Goal: Task Accomplishment & Management: Use online tool/utility

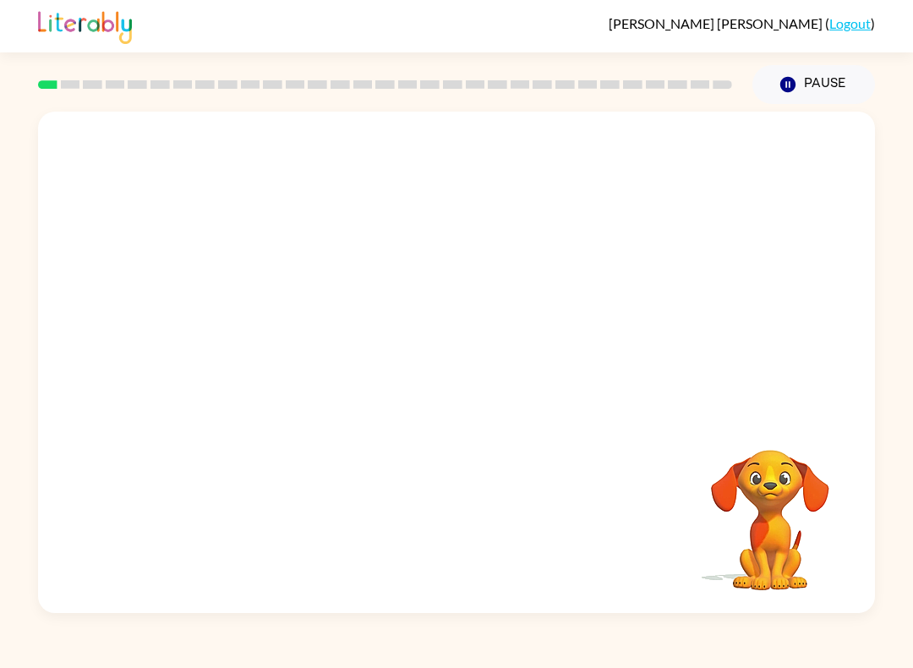
click at [41, 82] on rect at bounding box center [47, 84] width 19 height 8
click at [449, 358] on div at bounding box center [456, 371] width 108 height 62
click at [438, 359] on div at bounding box center [456, 371] width 108 height 62
click at [433, 378] on button "button" at bounding box center [456, 371] width 108 height 62
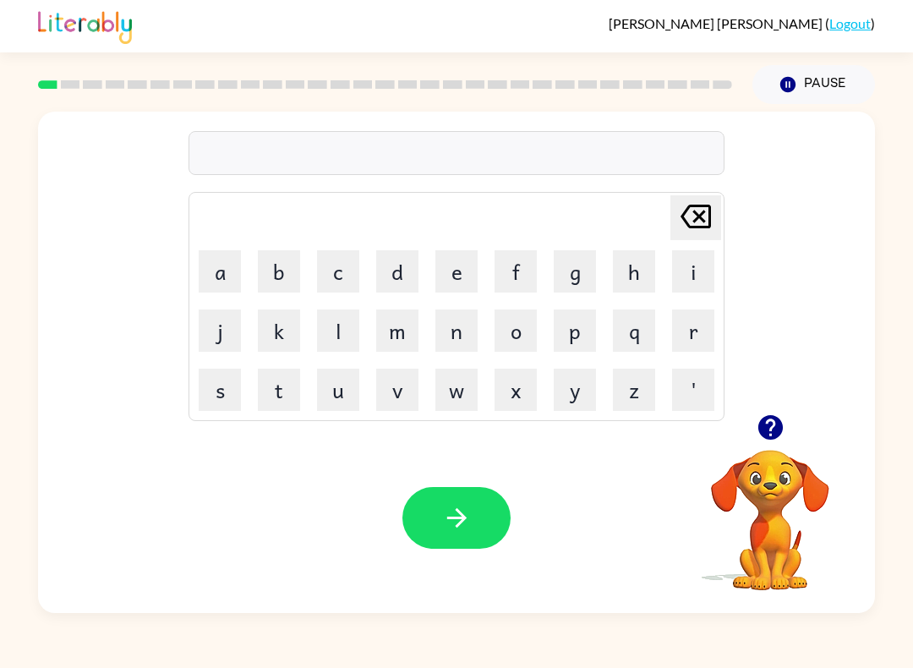
click at [278, 265] on button "b" at bounding box center [279, 271] width 42 height 42
click at [524, 332] on button "o" at bounding box center [516, 330] width 42 height 42
click at [714, 221] on button "[PERSON_NAME] last character input" at bounding box center [695, 217] width 51 height 45
click at [703, 232] on icon "[PERSON_NAME] last character input" at bounding box center [695, 216] width 41 height 41
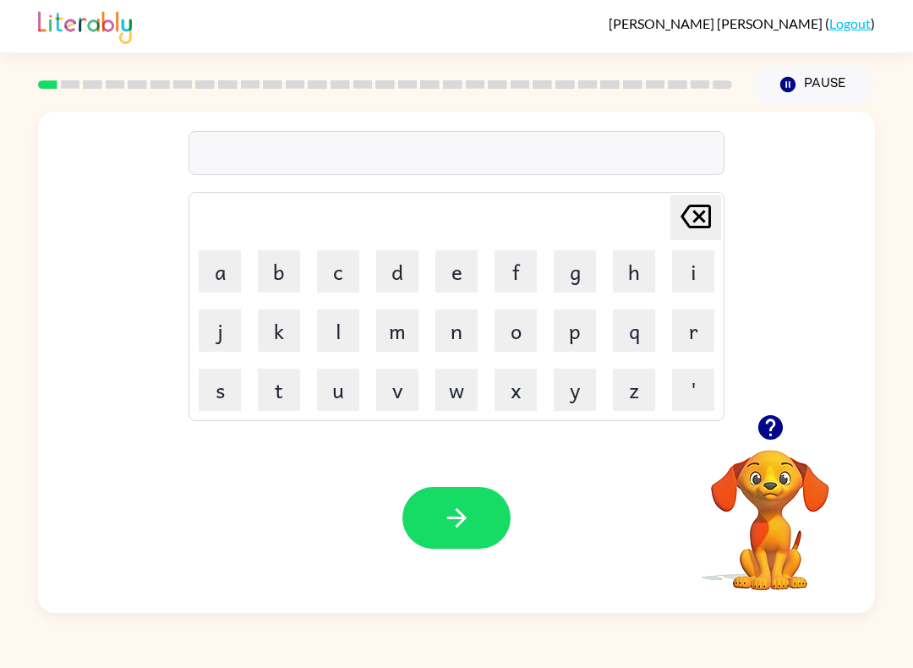
click at [702, 232] on icon "[PERSON_NAME] last character input" at bounding box center [695, 216] width 41 height 41
click at [105, 210] on div "[PERSON_NAME] last character input a b c d e f g h i j k l m n o p q r s t u v …" at bounding box center [456, 263] width 837 height 303
click at [96, 204] on div "[PERSON_NAME] last character input a b c d e f g h i j k l m n o p q r s t u v …" at bounding box center [456, 263] width 837 height 303
click at [758, 501] on video "Your browser must support playing .mp4 files to use Literably. Please try using…" at bounding box center [770, 508] width 169 height 169
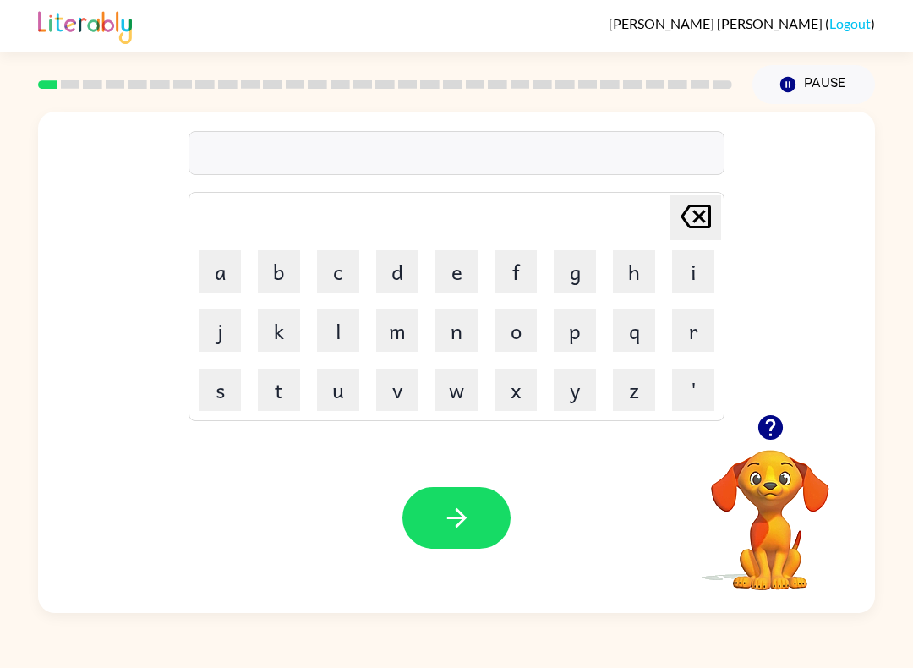
click at [776, 435] on icon "button" at bounding box center [769, 427] width 25 height 25
click at [786, 471] on video "Your browser must support playing .mp4 files to use Literably. Please try using…" at bounding box center [770, 508] width 169 height 169
click at [785, 470] on video "Your browser must support playing .mp4 files to use Literably. Please try using…" at bounding box center [770, 508] width 169 height 169
click at [777, 467] on video "Your browser must support playing .mp4 files to use Literably. Please try using…" at bounding box center [770, 508] width 169 height 169
click at [777, 466] on video "Your browser must support playing .mp4 files to use Literably. Please try using…" at bounding box center [770, 508] width 169 height 169
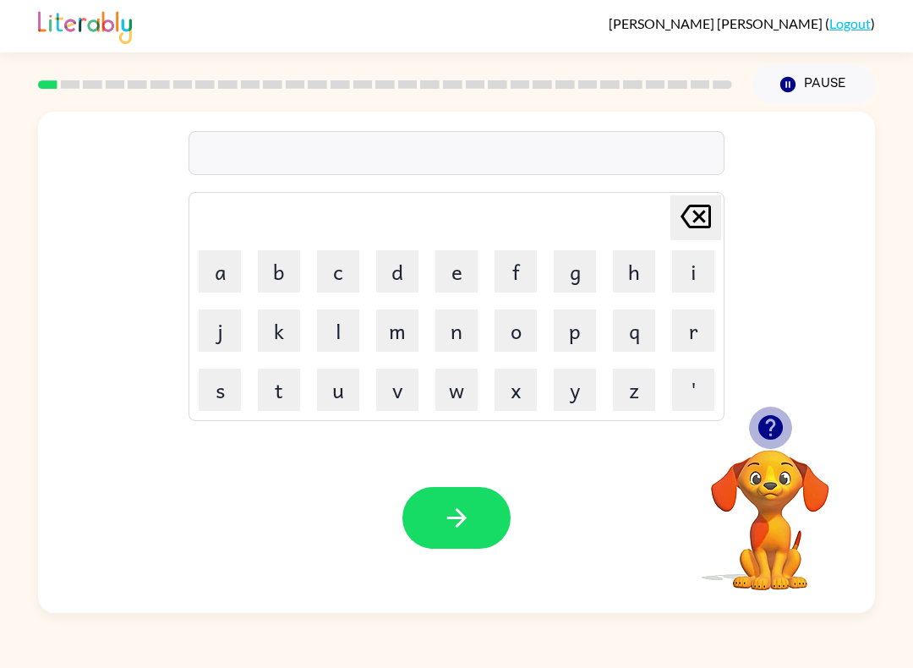
click at [765, 431] on icon "button" at bounding box center [769, 427] width 25 height 25
click at [745, 497] on video "Your browser must support playing .mp4 files to use Literably. Please try using…" at bounding box center [770, 508] width 169 height 169
click at [290, 267] on button "b" at bounding box center [279, 271] width 42 height 42
click at [524, 335] on button "o" at bounding box center [516, 330] width 42 height 42
click at [404, 265] on button "d" at bounding box center [397, 271] width 42 height 42
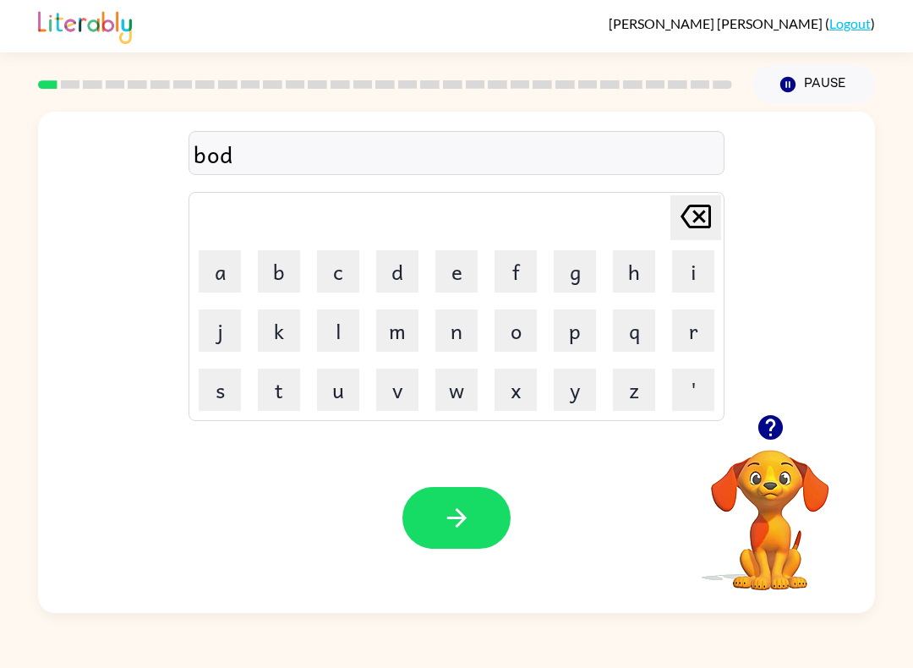
click at [693, 335] on button "r" at bounding box center [693, 330] width 42 height 42
click at [692, 343] on button "r" at bounding box center [693, 330] width 42 height 42
click at [697, 227] on icon at bounding box center [696, 217] width 30 height 24
click at [697, 235] on icon "[PERSON_NAME] last character input" at bounding box center [695, 216] width 41 height 41
click at [691, 234] on icon "[PERSON_NAME] last character input" at bounding box center [695, 216] width 41 height 41
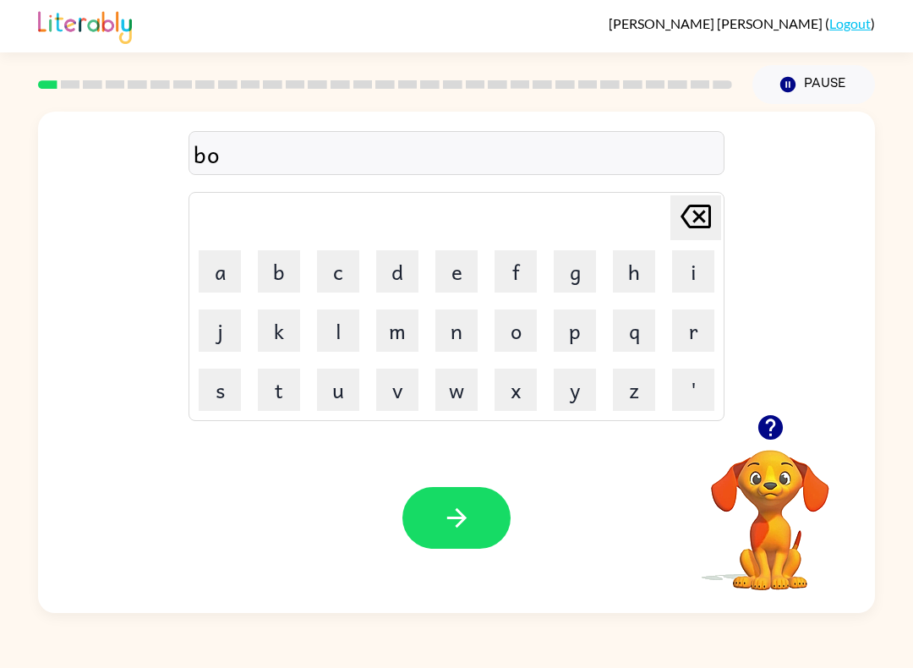
click at [399, 275] on button "d" at bounding box center [397, 271] width 42 height 42
click at [437, 278] on button "e" at bounding box center [456, 271] width 42 height 42
click at [698, 331] on button "r" at bounding box center [693, 330] width 42 height 42
click at [768, 444] on button "button" at bounding box center [770, 427] width 43 height 43
click at [691, 215] on icon at bounding box center [696, 217] width 30 height 24
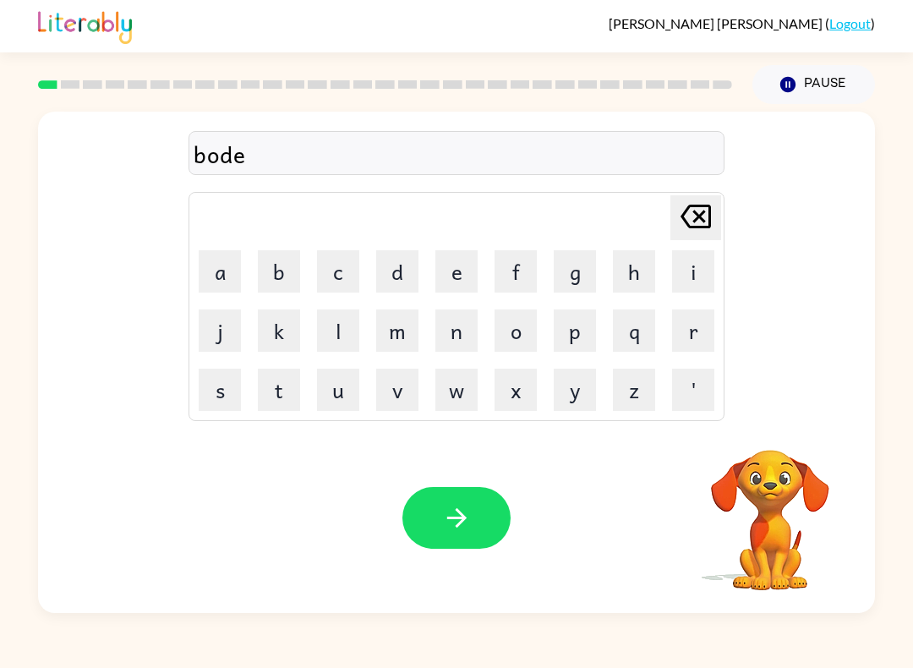
click at [691, 214] on icon at bounding box center [696, 217] width 30 height 24
click at [691, 226] on icon "[PERSON_NAME] last character input" at bounding box center [695, 216] width 41 height 41
click at [520, 335] on button "o" at bounding box center [516, 330] width 42 height 42
click at [698, 335] on button "r" at bounding box center [693, 330] width 42 height 42
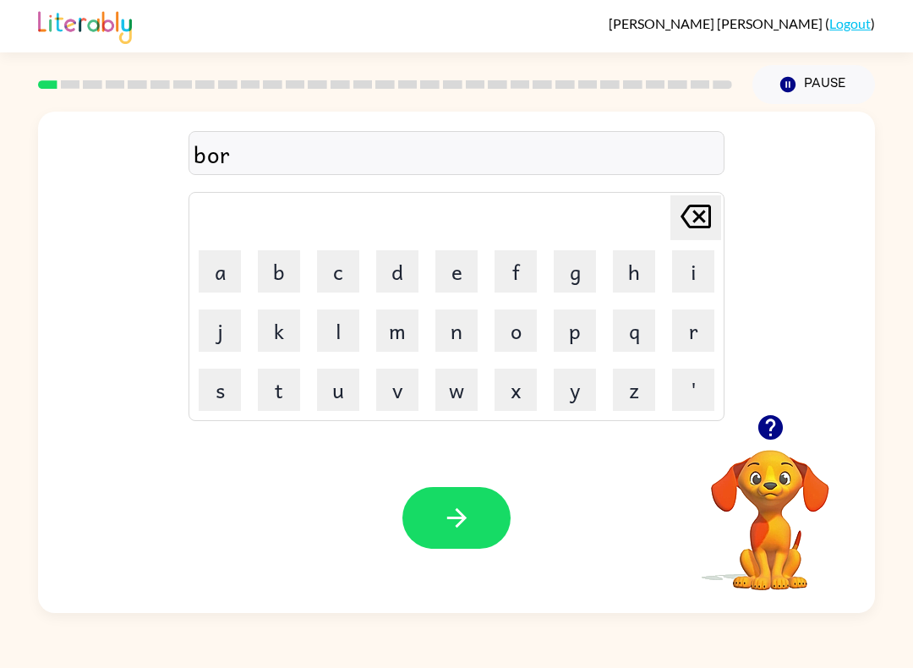
click at [400, 276] on button "d" at bounding box center [397, 271] width 42 height 42
click at [443, 268] on button "e" at bounding box center [456, 271] width 42 height 42
click at [686, 330] on button "r" at bounding box center [693, 330] width 42 height 42
click at [441, 533] on button "button" at bounding box center [456, 518] width 108 height 62
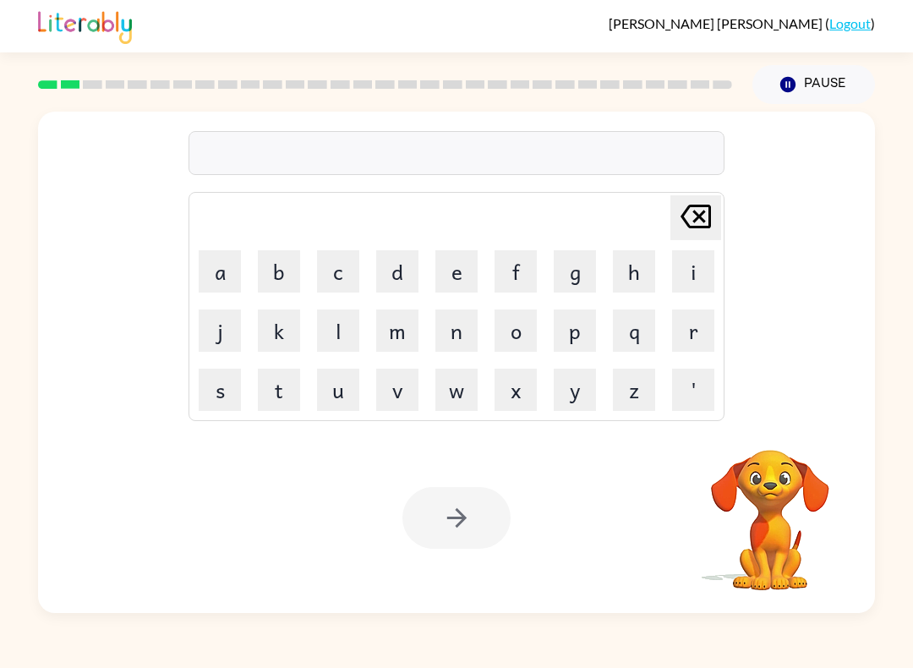
click at [692, 335] on button "r" at bounding box center [693, 330] width 42 height 42
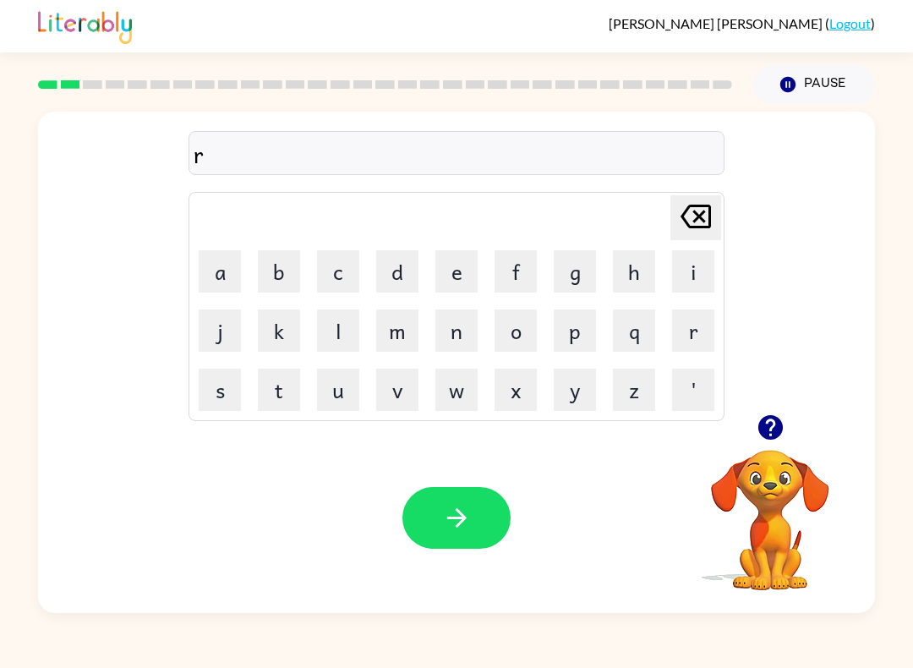
click at [522, 335] on button "o" at bounding box center [516, 330] width 42 height 42
click at [341, 388] on button "u" at bounding box center [338, 390] width 42 height 42
click at [473, 336] on button "n" at bounding box center [456, 330] width 42 height 42
click at [402, 277] on button "d" at bounding box center [397, 271] width 42 height 42
click at [462, 530] on icon "button" at bounding box center [457, 518] width 30 height 30
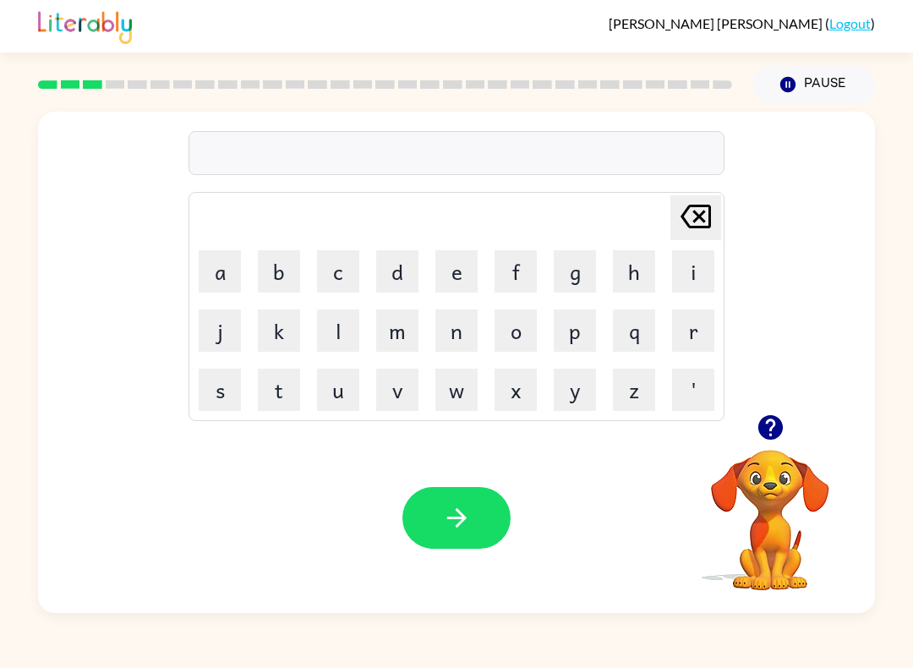
click at [396, 336] on button "m" at bounding box center [397, 330] width 42 height 42
click at [530, 392] on button "x" at bounding box center [516, 390] width 42 height 42
click at [688, 265] on button "i" at bounding box center [693, 271] width 42 height 42
click at [459, 332] on button "n" at bounding box center [456, 330] width 42 height 42
click at [701, 222] on icon "[PERSON_NAME] last character input" at bounding box center [695, 216] width 41 height 41
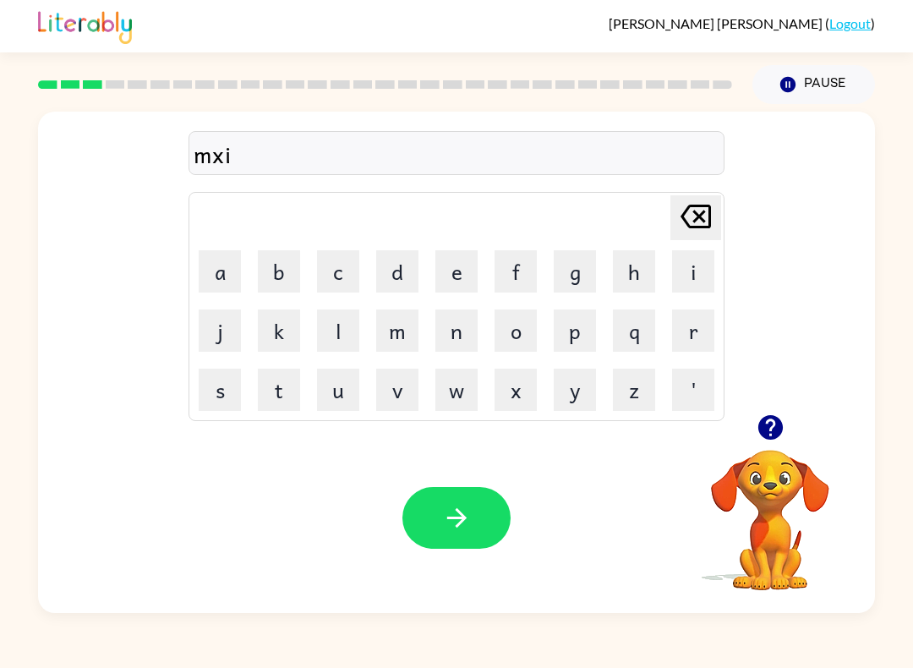
click at [691, 231] on icon "[PERSON_NAME] last character input" at bounding box center [695, 216] width 41 height 41
click at [691, 238] on div "[PERSON_NAME] last character input" at bounding box center [695, 217] width 41 height 43
click at [217, 270] on button "a" at bounding box center [220, 271] width 42 height 42
click at [520, 403] on button "x" at bounding box center [516, 390] width 42 height 42
click at [680, 262] on button "i" at bounding box center [693, 271] width 42 height 42
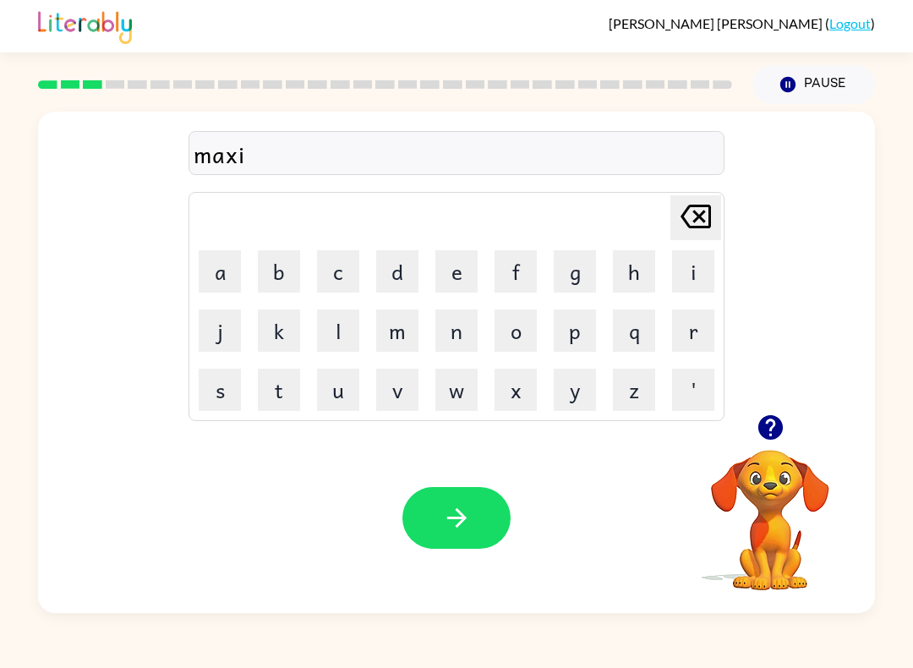
click at [456, 335] on button "n" at bounding box center [456, 330] width 42 height 42
click at [459, 266] on button "e" at bounding box center [456, 271] width 42 height 42
click at [461, 499] on button "button" at bounding box center [456, 518] width 108 height 62
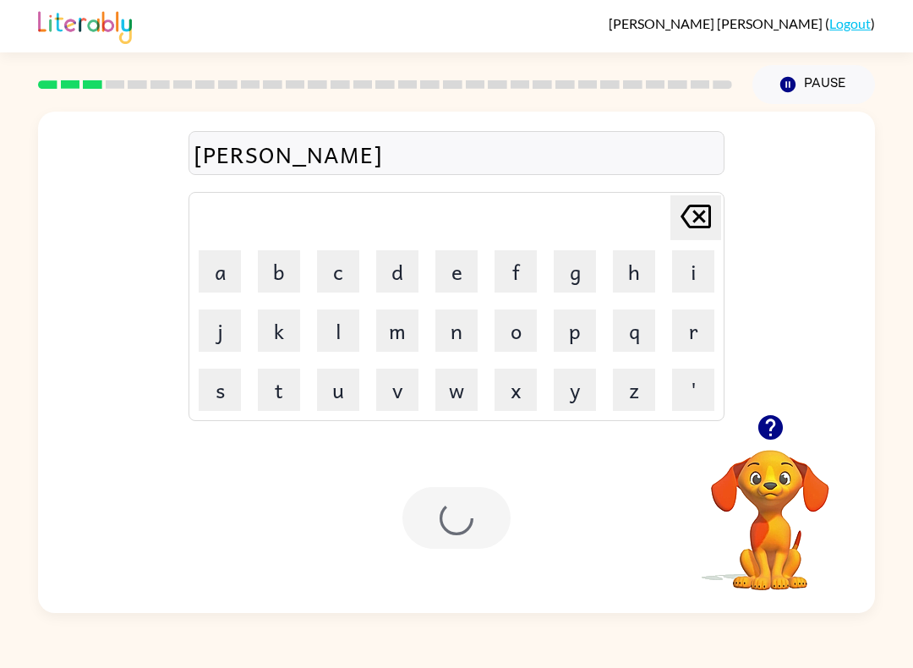
click at [461, 498] on div at bounding box center [456, 518] width 108 height 62
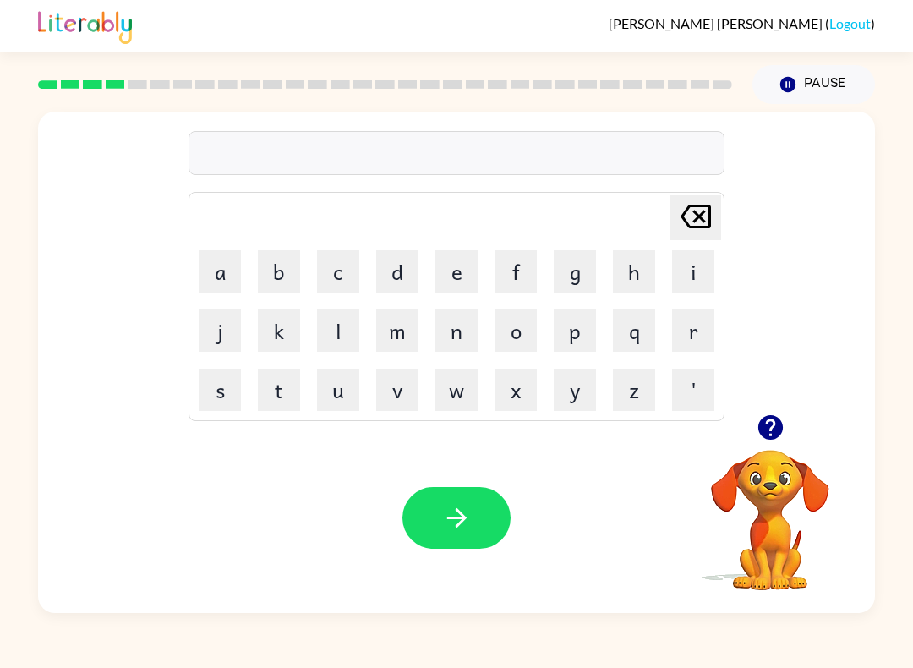
click at [697, 337] on button "r" at bounding box center [693, 330] width 42 height 42
click at [232, 270] on button "a" at bounding box center [220, 271] width 42 height 42
click at [690, 216] on icon "[PERSON_NAME] last character input" at bounding box center [695, 216] width 41 height 41
click at [689, 216] on icon "[PERSON_NAME] last character input" at bounding box center [695, 216] width 41 height 41
click at [279, 390] on button "t" at bounding box center [279, 390] width 42 height 42
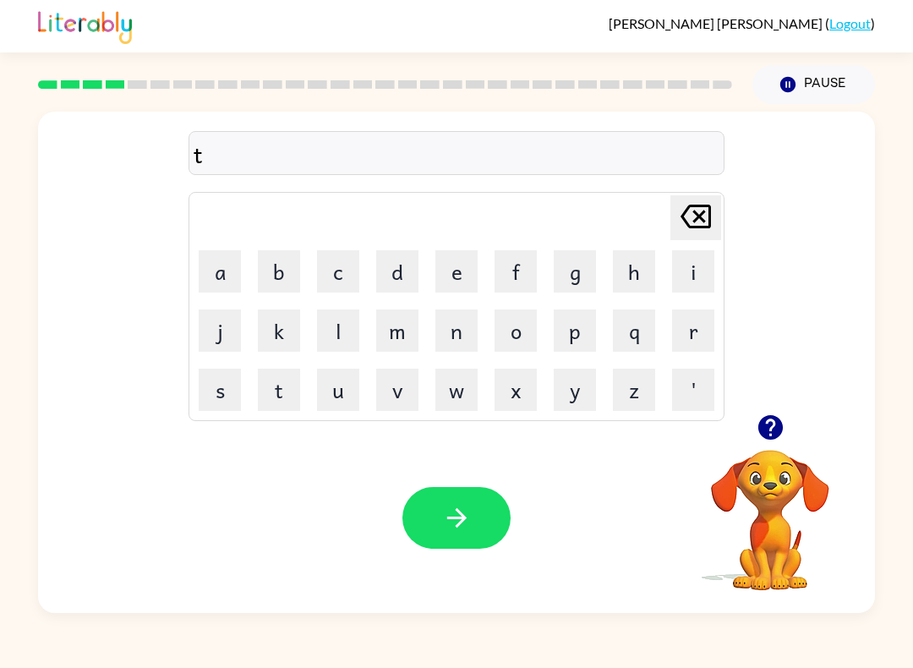
click at [689, 334] on button "r" at bounding box center [693, 330] width 42 height 42
click at [228, 264] on button "a" at bounding box center [220, 271] width 42 height 42
click at [681, 276] on button "i" at bounding box center [693, 271] width 42 height 42
click at [448, 292] on button "e" at bounding box center [456, 271] width 42 height 42
click at [684, 205] on icon "[PERSON_NAME] last character input" at bounding box center [695, 216] width 41 height 41
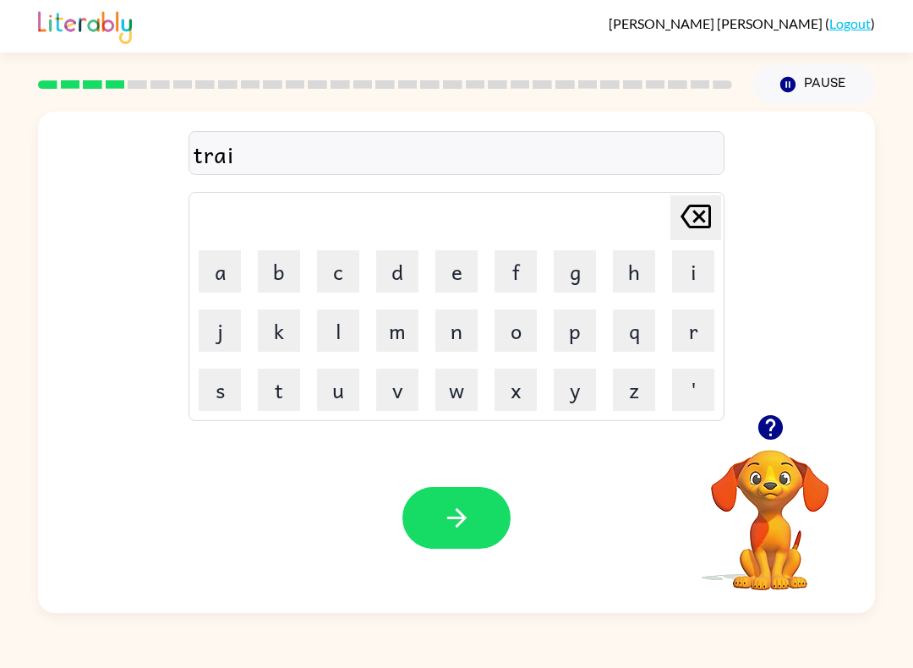
click at [459, 329] on button "n" at bounding box center [456, 330] width 42 height 42
click at [488, 505] on button "button" at bounding box center [456, 518] width 108 height 62
click at [769, 435] on icon "button" at bounding box center [771, 428] width 30 height 30
click at [400, 256] on button "d" at bounding box center [397, 271] width 42 height 42
click at [455, 271] on button "e" at bounding box center [456, 271] width 42 height 42
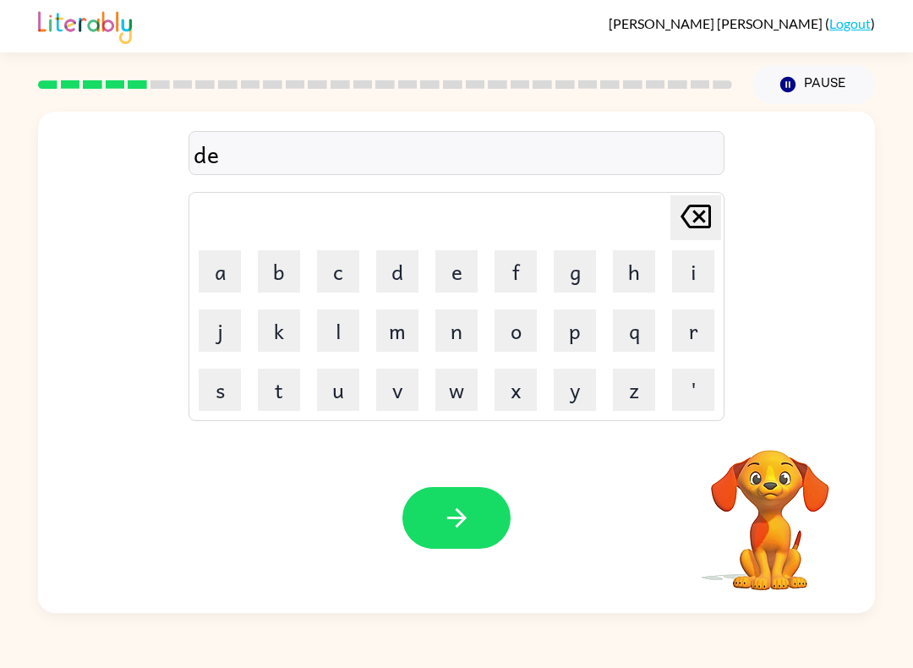
click at [796, 478] on video "Your browser must support playing .mp4 files to use Literably. Please try using…" at bounding box center [770, 508] width 169 height 169
click at [785, 476] on video "Your browser must support playing .mp4 files to use Literably. Please try using…" at bounding box center [770, 508] width 169 height 169
click at [528, 264] on button "f" at bounding box center [516, 271] width 42 height 42
click at [464, 280] on button "e" at bounding box center [456, 271] width 42 height 42
click at [462, 331] on button "n" at bounding box center [456, 330] width 42 height 42
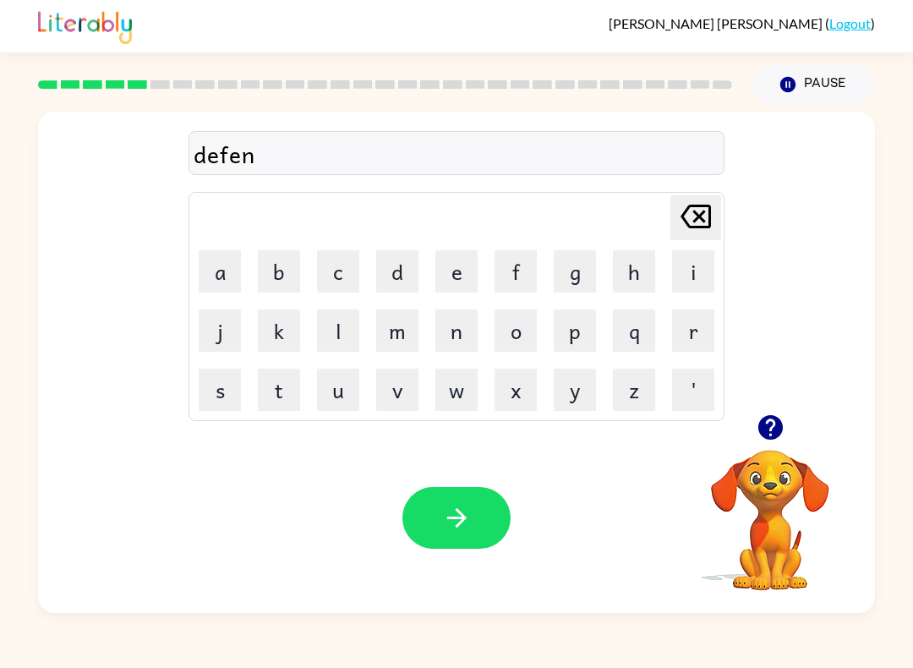
click at [741, 436] on div at bounding box center [770, 427] width 169 height 43
click at [770, 430] on icon "button" at bounding box center [771, 428] width 30 height 30
click at [336, 271] on button "c" at bounding box center [338, 271] width 42 height 42
click at [456, 282] on button "e" at bounding box center [456, 271] width 42 height 42
click at [407, 265] on button "d" at bounding box center [397, 271] width 42 height 42
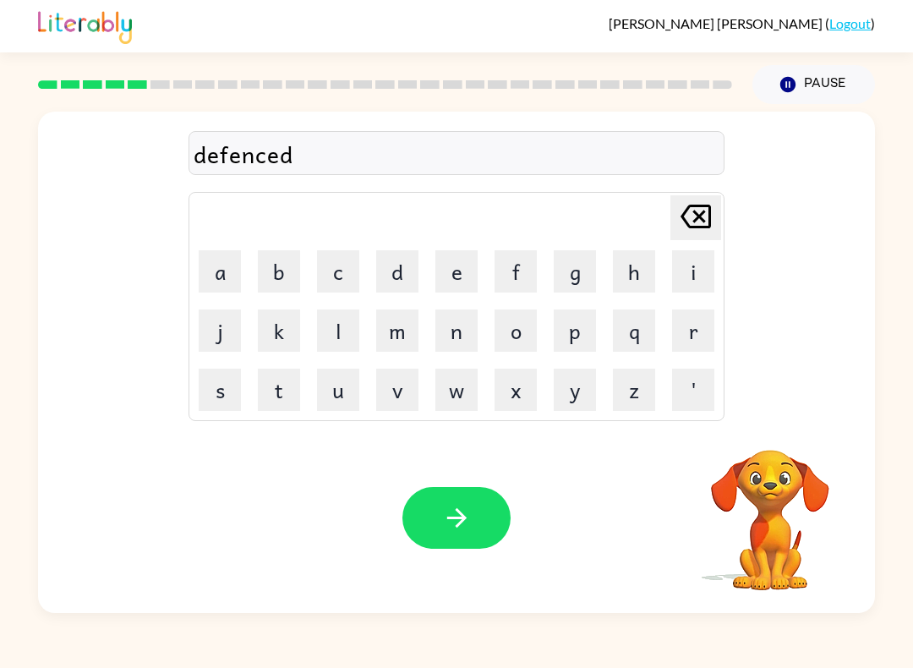
click at [455, 524] on icon "button" at bounding box center [457, 518] width 30 height 30
click at [401, 386] on button "v" at bounding box center [397, 390] width 42 height 42
click at [214, 276] on button "a" at bounding box center [220, 271] width 42 height 42
click at [352, 254] on button "c" at bounding box center [338, 271] width 42 height 42
click at [197, 292] on td "a" at bounding box center [219, 271] width 57 height 57
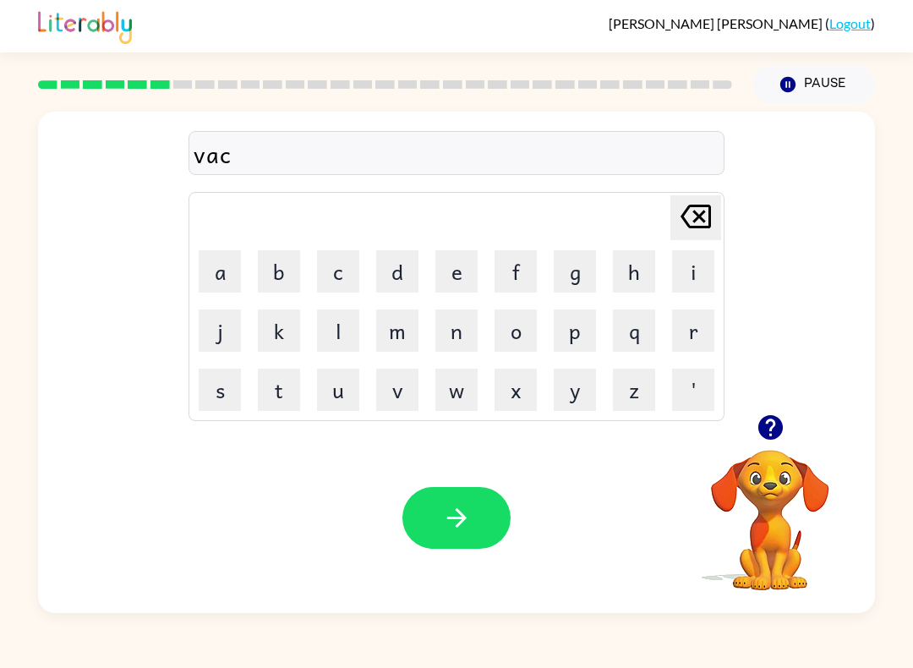
click at [209, 264] on button "a" at bounding box center [220, 271] width 42 height 42
click at [328, 260] on button "c" at bounding box center [338, 271] width 42 height 42
click at [706, 266] on button "i" at bounding box center [693, 271] width 42 height 42
click at [462, 315] on button "n" at bounding box center [456, 330] width 42 height 42
click at [688, 218] on icon "[PERSON_NAME] last character input" at bounding box center [695, 216] width 41 height 41
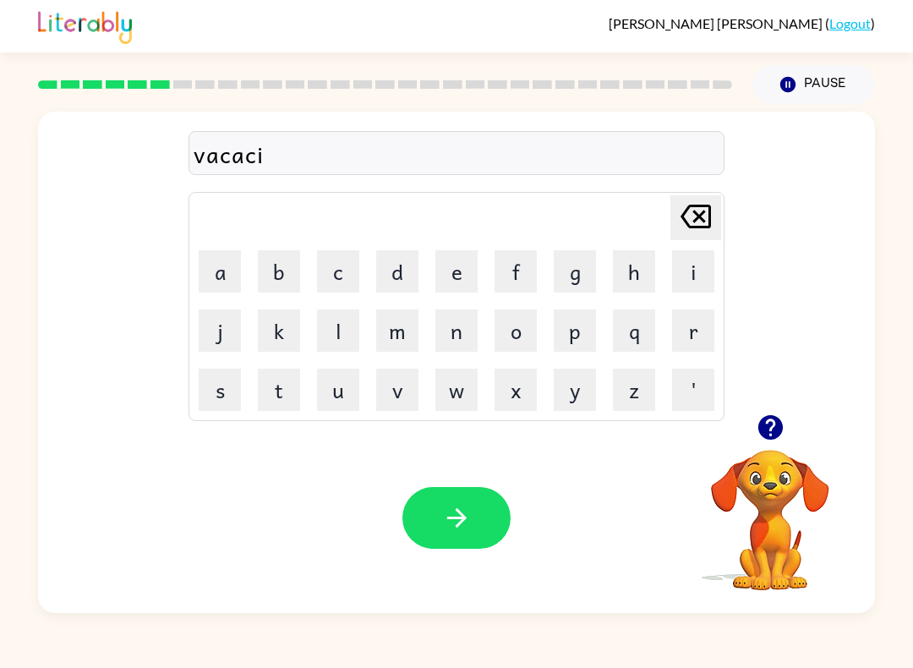
click at [688, 218] on icon "[PERSON_NAME] last character input" at bounding box center [695, 216] width 41 height 41
click at [701, 275] on button "i" at bounding box center [693, 271] width 42 height 42
click at [468, 329] on button "n" at bounding box center [456, 330] width 42 height 42
click at [701, 216] on icon "[PERSON_NAME] last character input" at bounding box center [695, 216] width 41 height 41
click at [526, 345] on button "o" at bounding box center [516, 330] width 42 height 42
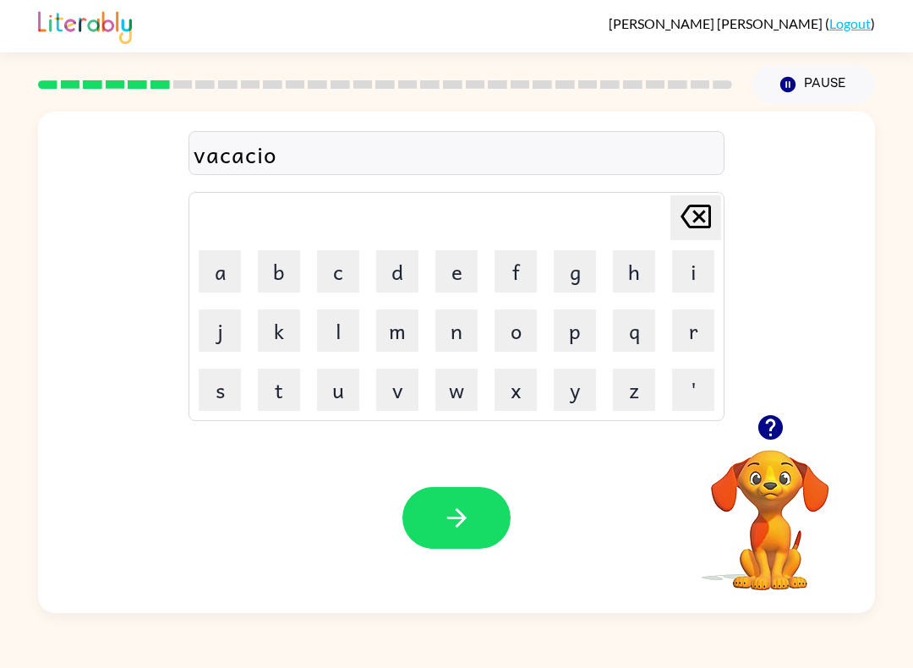
click at [470, 330] on button "n" at bounding box center [456, 330] width 42 height 42
click at [456, 511] on icon "button" at bounding box center [457, 518] width 30 height 30
click at [574, 326] on button "p" at bounding box center [575, 330] width 42 height 42
click at [347, 402] on button "u" at bounding box center [338, 390] width 42 height 42
click at [416, 257] on button "d" at bounding box center [397, 271] width 42 height 42
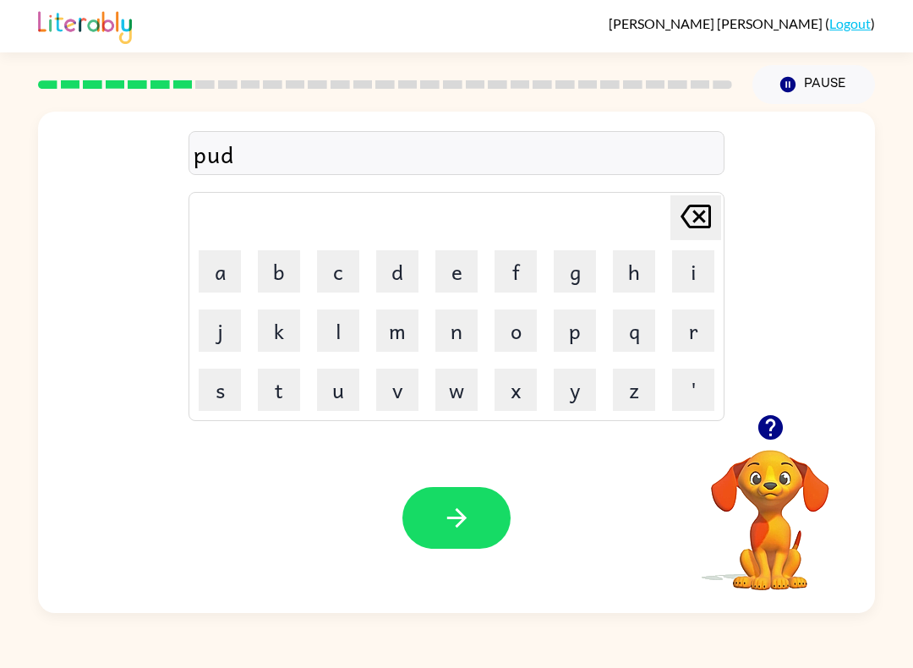
click at [412, 281] on button "d" at bounding box center [397, 271] width 42 height 42
click at [590, 334] on button "p" at bounding box center [575, 330] width 42 height 42
click at [698, 211] on icon "[PERSON_NAME] last character input" at bounding box center [695, 216] width 41 height 41
click at [338, 328] on button "l" at bounding box center [338, 330] width 42 height 42
click at [450, 281] on button "e" at bounding box center [456, 271] width 42 height 42
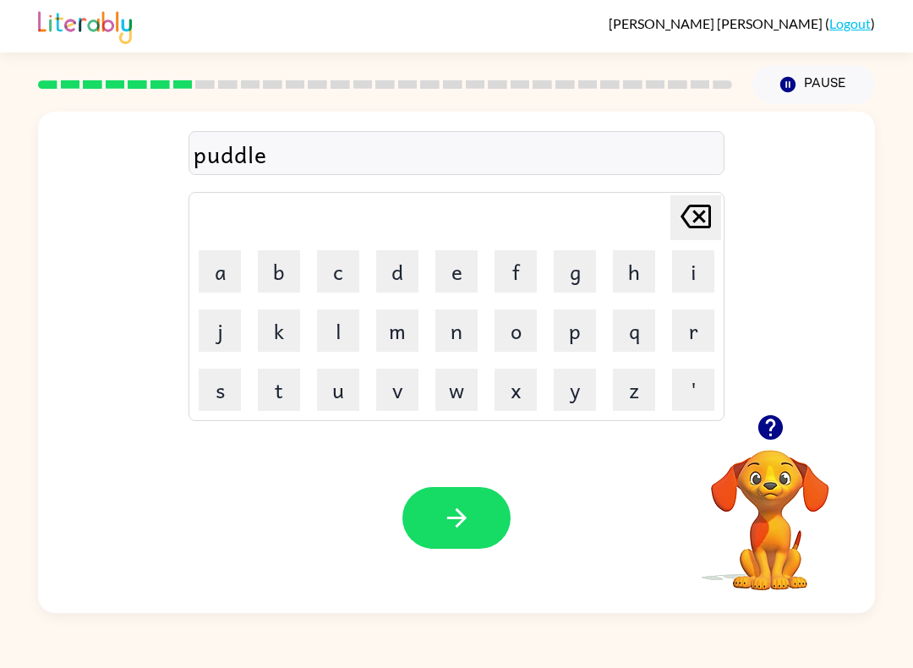
click at [489, 524] on button "button" at bounding box center [456, 518] width 108 height 62
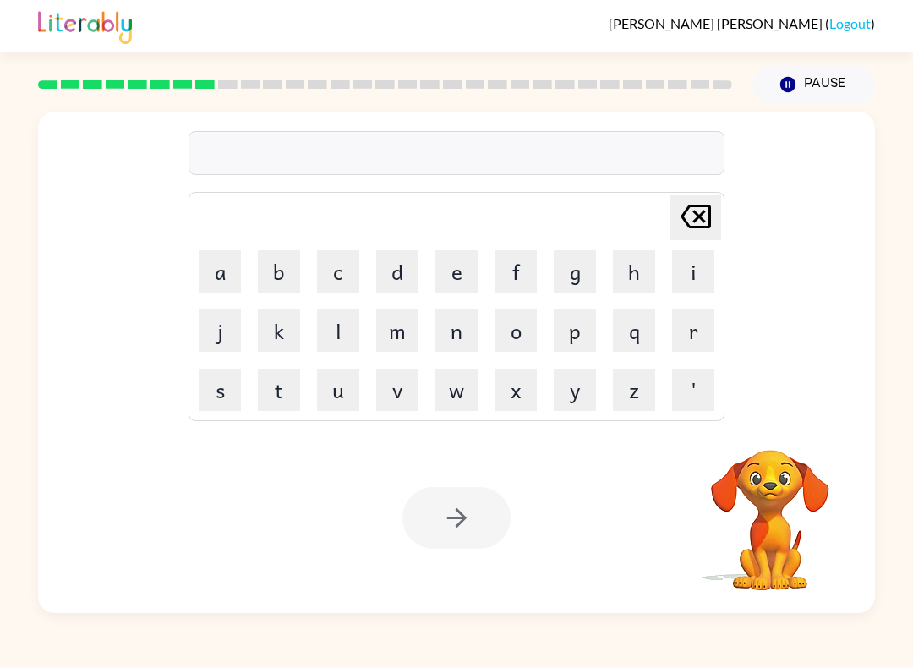
click at [414, 318] on button "m" at bounding box center [397, 330] width 42 height 42
click at [691, 286] on button "i" at bounding box center [693, 271] width 42 height 42
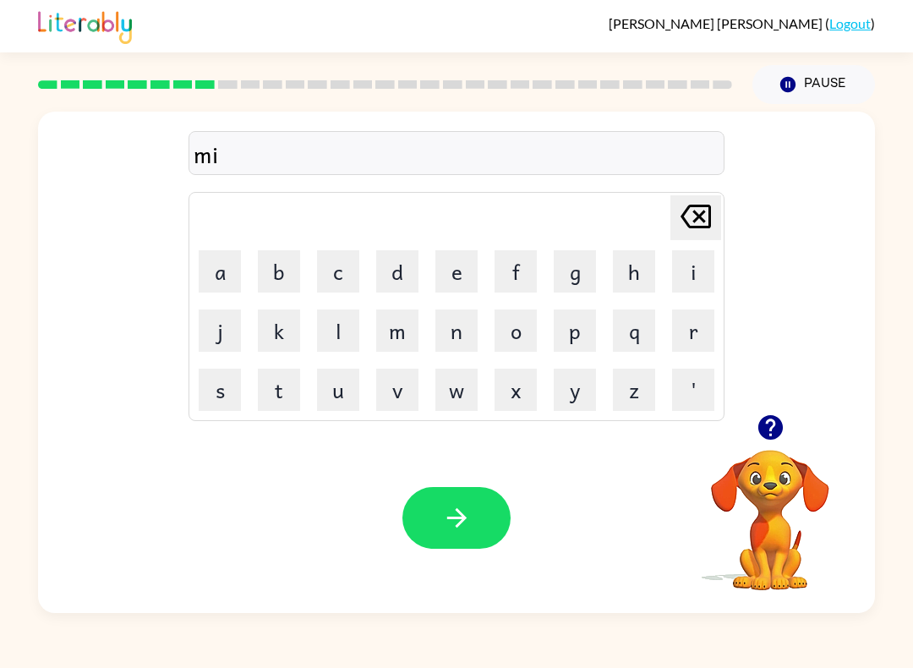
click at [770, 607] on div "Your browser must support playing .mp4 files to use Literably. Please try using…" at bounding box center [456, 518] width 837 height 190
click at [702, 331] on button "r" at bounding box center [693, 330] width 42 height 42
click at [226, 273] on button "a" at bounding box center [220, 271] width 42 height 42
click at [356, 242] on table "[PERSON_NAME] last character input a b c d e f g h i j k l m n o p q r s t u v …" at bounding box center [456, 306] width 534 height 227
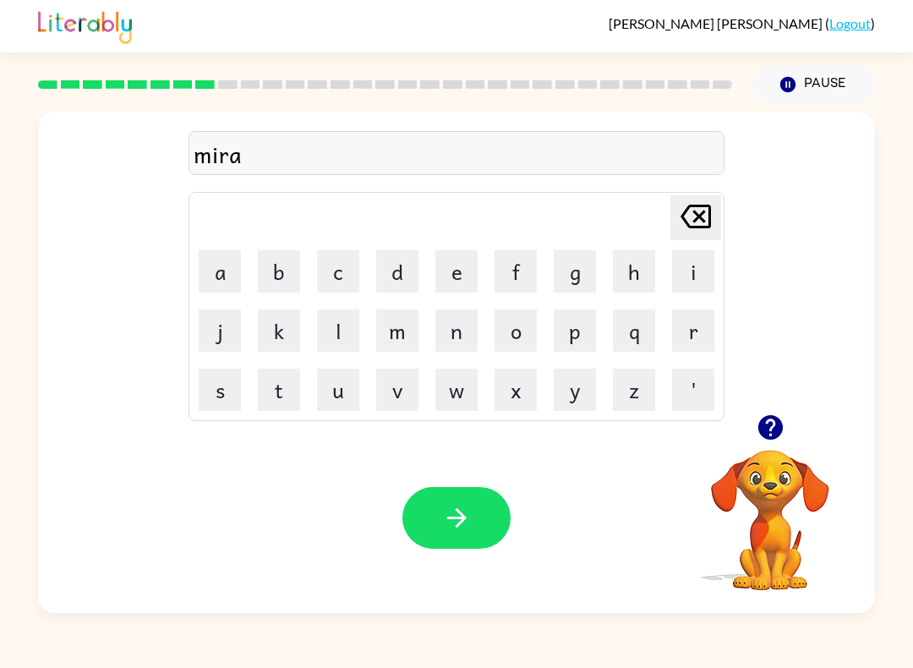
click at [334, 262] on button "c" at bounding box center [338, 271] width 42 height 42
click at [337, 327] on button "l" at bounding box center [338, 330] width 42 height 42
click at [471, 292] on button "e" at bounding box center [456, 271] width 42 height 42
click at [500, 516] on button "button" at bounding box center [456, 518] width 108 height 62
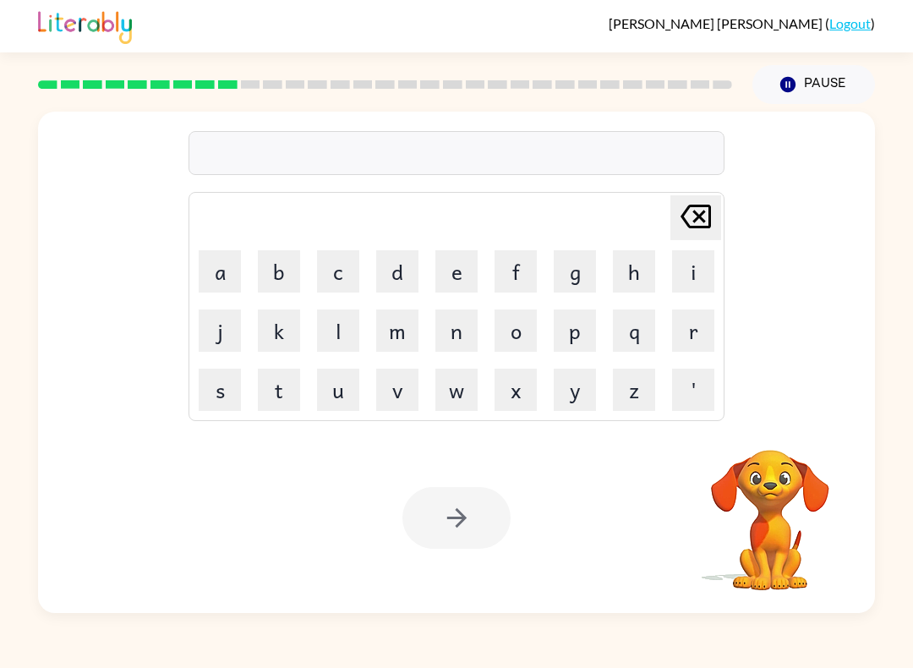
click at [847, 610] on div "Your browser must support playing .mp4 files to use Literably. Please try using…" at bounding box center [456, 518] width 837 height 190
click at [780, 520] on video "Your browser must support playing .mp4 files to use Literably. Please try using…" at bounding box center [770, 508] width 169 height 169
click at [771, 496] on video "Your browser must support playing .mp4 files to use Literably. Please try using…" at bounding box center [770, 508] width 169 height 169
click at [771, 502] on video "Your browser must support playing .mp4 files to use Literably. Please try using…" at bounding box center [770, 508] width 169 height 169
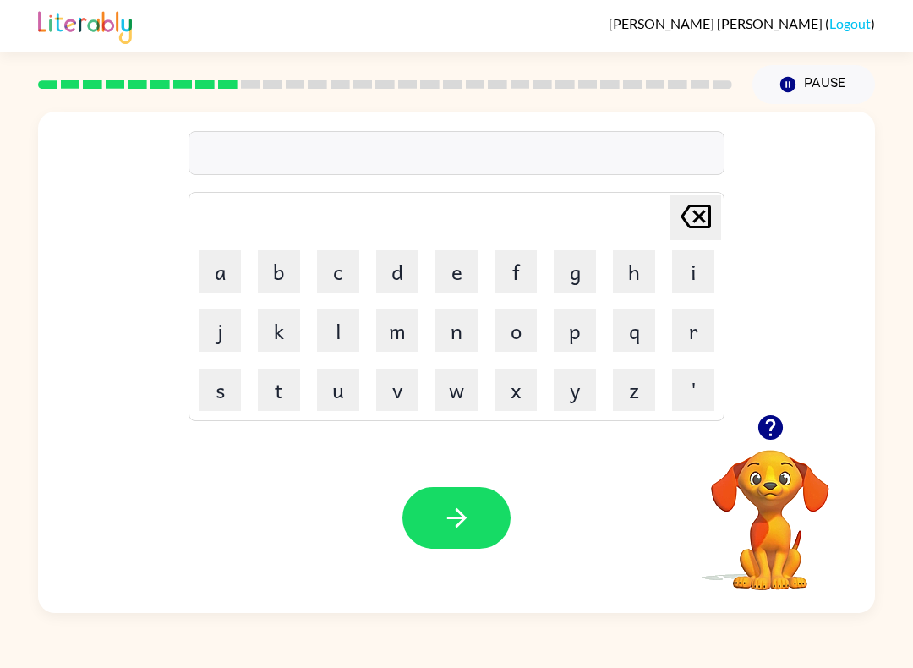
click at [782, 511] on video "Your browser must support playing .mp4 files to use Literably. Please try using…" at bounding box center [770, 508] width 169 height 169
click at [808, 517] on video "Your browser must support playing .mp4 files to use Literably. Please try using…" at bounding box center [770, 508] width 169 height 169
click at [807, 516] on video "Your browser must support playing .mp4 files to use Literably. Please try using…" at bounding box center [770, 508] width 169 height 169
click at [797, 475] on video "Your browser must support playing .mp4 files to use Literably. Please try using…" at bounding box center [770, 508] width 169 height 169
click at [757, 421] on icon "button" at bounding box center [771, 428] width 30 height 30
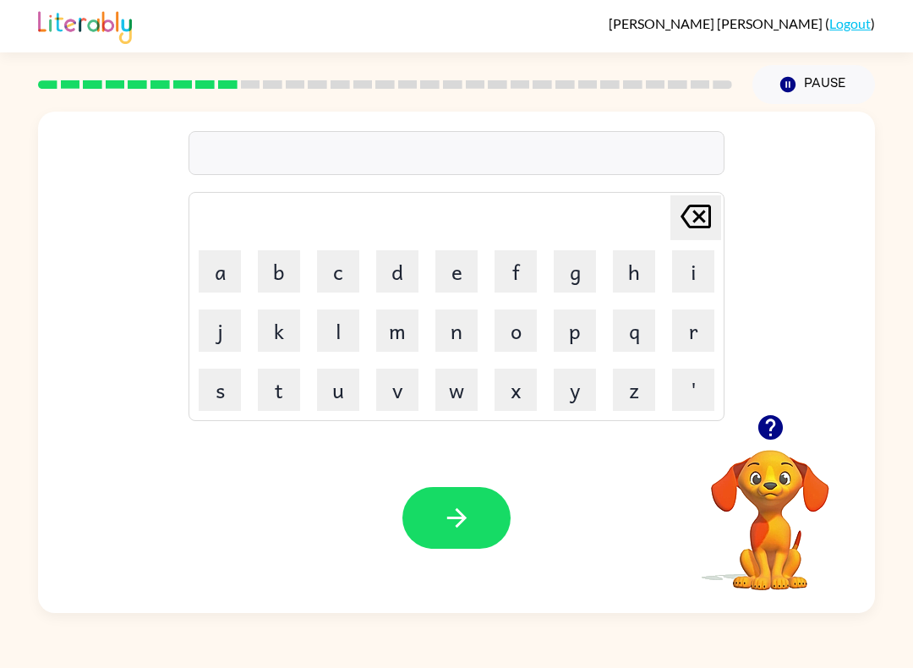
click at [774, 426] on icon "button" at bounding box center [771, 428] width 30 height 30
click at [782, 473] on video "Your browser must support playing .mp4 files to use Literably. Please try using…" at bounding box center [770, 508] width 169 height 169
click at [779, 422] on icon "button" at bounding box center [769, 427] width 25 height 25
click at [387, 314] on button "m" at bounding box center [397, 330] width 42 height 42
click at [447, 280] on button "e" at bounding box center [456, 271] width 42 height 42
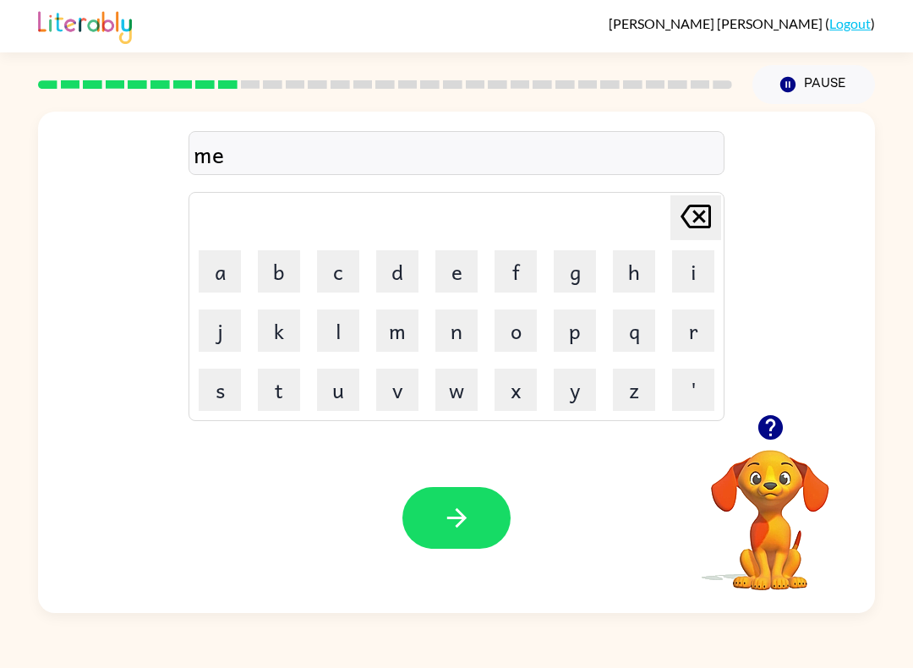
click at [402, 285] on button "d" at bounding box center [397, 271] width 42 height 42
click at [396, 325] on button "m" at bounding box center [397, 330] width 42 height 42
click at [515, 351] on button "o" at bounding box center [516, 330] width 42 height 42
click at [702, 337] on button "r" at bounding box center [693, 330] width 42 height 42
click at [464, 331] on button "n" at bounding box center [456, 330] width 42 height 42
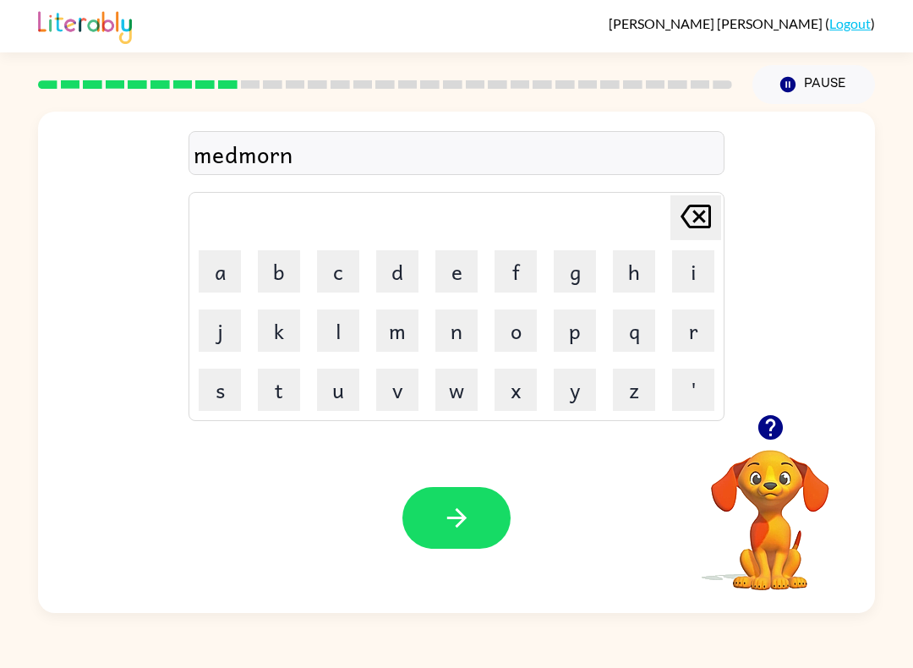
click at [713, 259] on button "i" at bounding box center [693, 271] width 42 height 42
click at [457, 335] on button "n" at bounding box center [456, 330] width 42 height 42
click at [459, 523] on icon "button" at bounding box center [455, 517] width 19 height 19
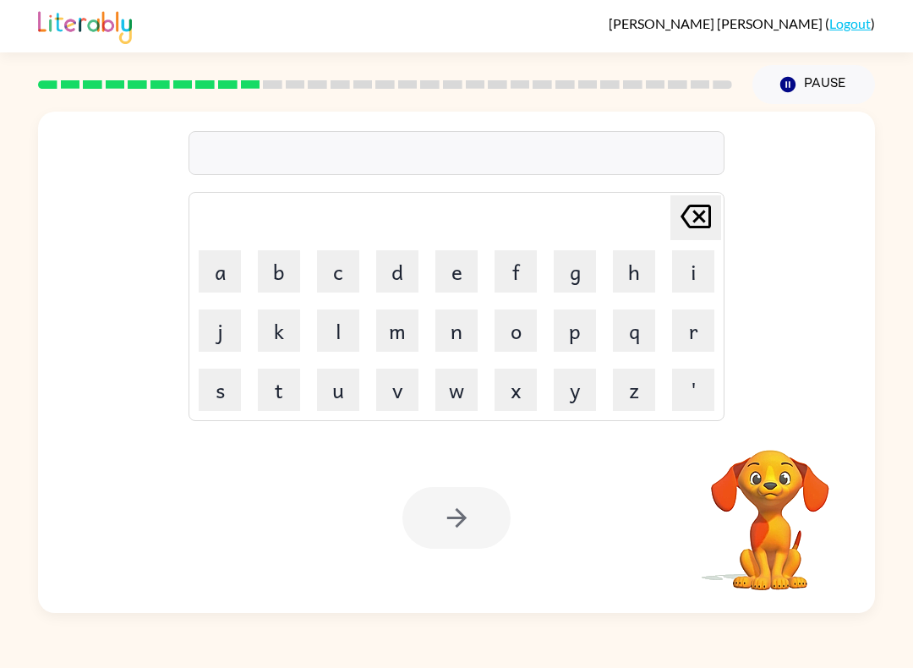
click at [638, 647] on div "[PERSON_NAME] ( Logout ) Pause Pause Delete Delete last character input a b c d…" at bounding box center [456, 334] width 913 height 668
click at [773, 512] on video "Your browser must support playing .mp4 files to use Literably. Please try using…" at bounding box center [770, 508] width 169 height 169
click at [802, 538] on video "Your browser must support playing .mp4 files to use Literably. Please try using…" at bounding box center [770, 508] width 169 height 169
click at [801, 537] on video "Your browser must support playing .mp4 files to use Literably. Please try using…" at bounding box center [770, 508] width 169 height 169
click at [415, 262] on button "d" at bounding box center [397, 271] width 42 height 42
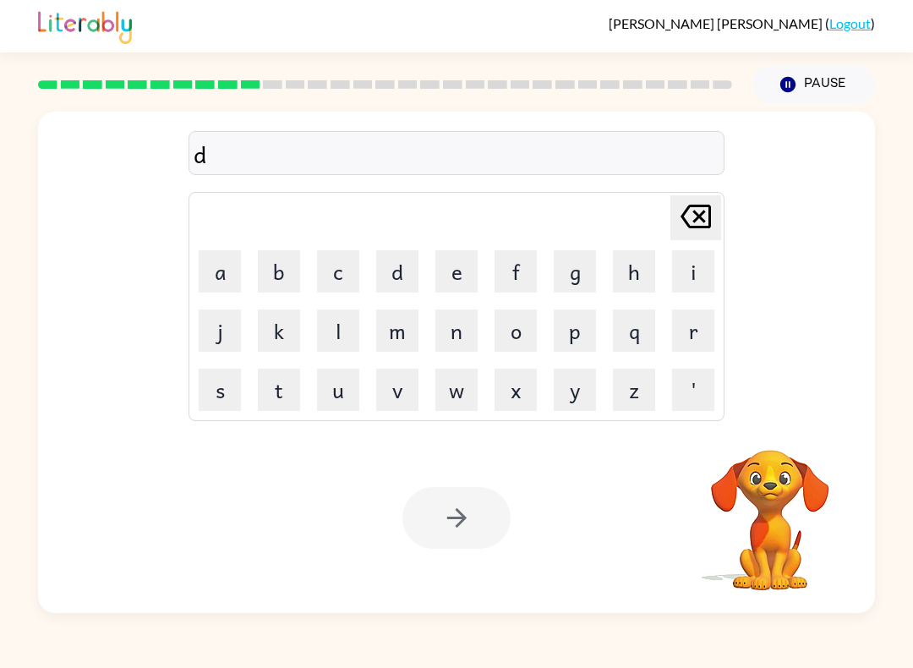
click at [455, 273] on button "e" at bounding box center [456, 271] width 42 height 42
click at [225, 386] on button "s" at bounding box center [220, 390] width 42 height 42
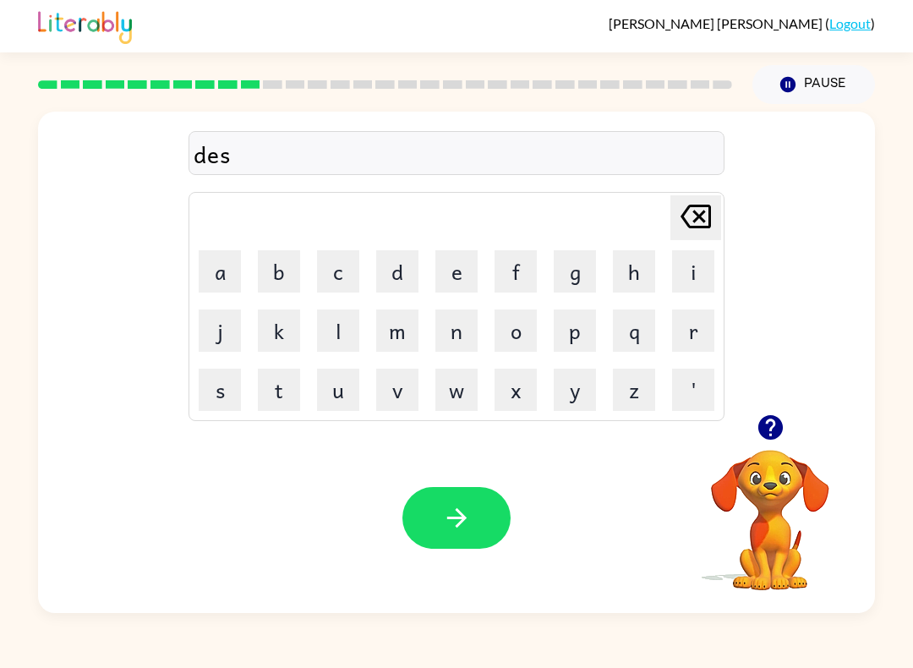
click at [820, 456] on video "Your browser must support playing .mp4 files to use Literably. Please try using…" at bounding box center [770, 508] width 169 height 169
click at [770, 411] on button "button" at bounding box center [770, 427] width 43 height 43
click at [212, 329] on button "j" at bounding box center [220, 330] width 42 height 42
click at [692, 214] on icon at bounding box center [696, 217] width 30 height 24
click at [284, 387] on button "t" at bounding box center [279, 390] width 42 height 42
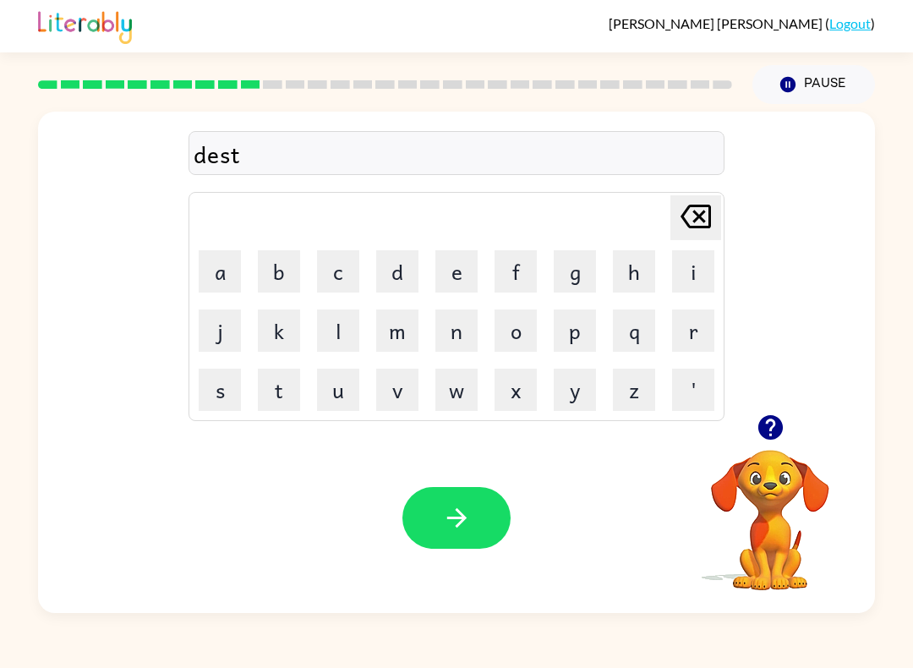
click at [218, 271] on button "a" at bounding box center [220, 271] width 42 height 42
click at [216, 378] on button "s" at bounding box center [220, 390] width 42 height 42
click at [776, 431] on icon "button" at bounding box center [769, 427] width 25 height 25
click at [747, 260] on div "destas Delete Delete last character input a b c d e f g h i j k l m n o p q r s…" at bounding box center [456, 263] width 837 height 303
click at [686, 218] on icon "[PERSON_NAME] last character input" at bounding box center [695, 216] width 41 height 41
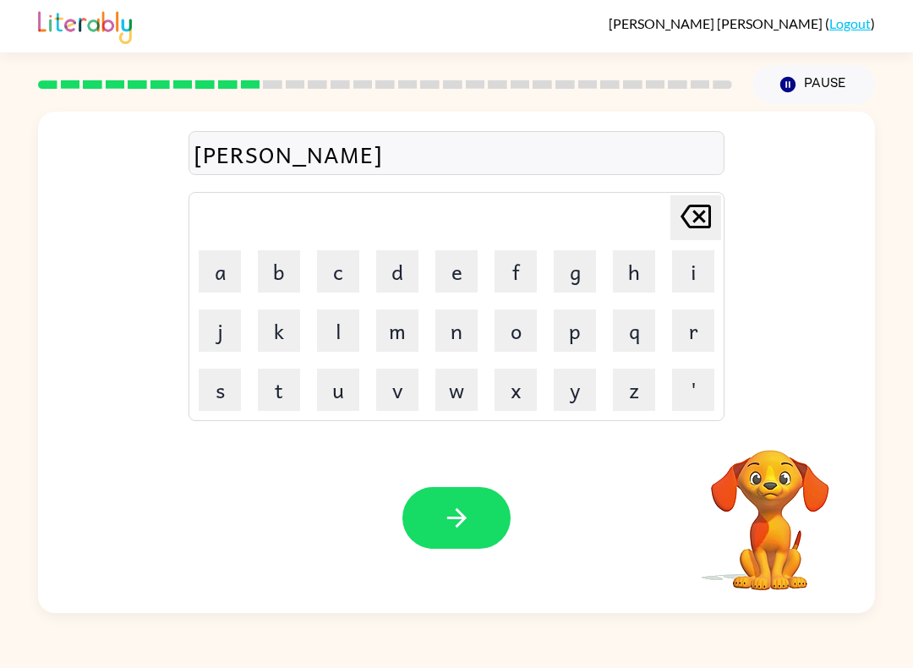
click at [687, 221] on icon "[PERSON_NAME] last character input" at bounding box center [695, 216] width 41 height 41
click at [682, 335] on button "r" at bounding box center [693, 330] width 42 height 42
click at [217, 269] on button "a" at bounding box center [220, 271] width 42 height 42
click at [211, 372] on button "s" at bounding box center [220, 390] width 42 height 42
click at [276, 393] on button "t" at bounding box center [279, 390] width 42 height 42
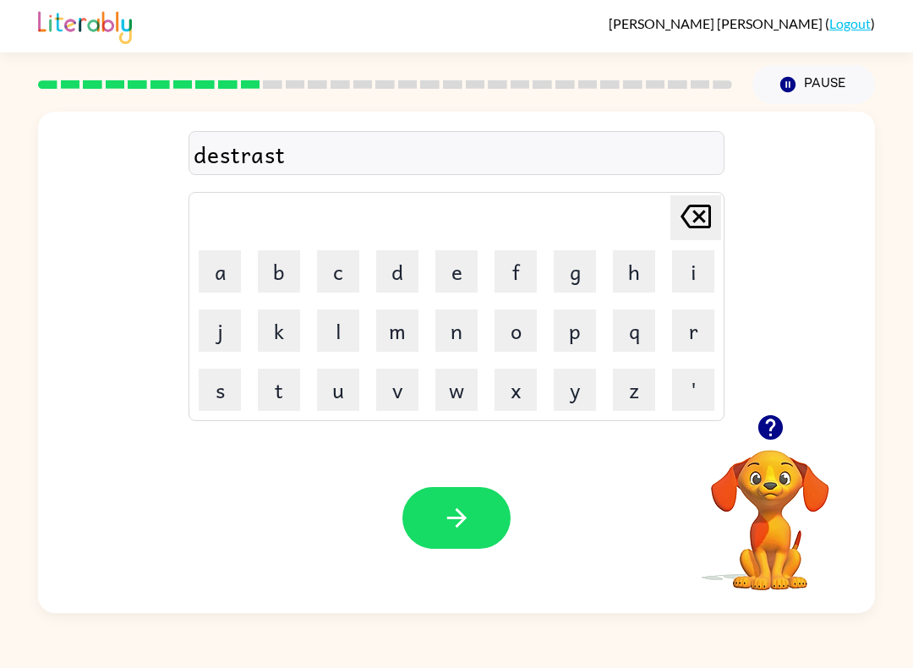
click at [478, 517] on button "button" at bounding box center [456, 518] width 108 height 62
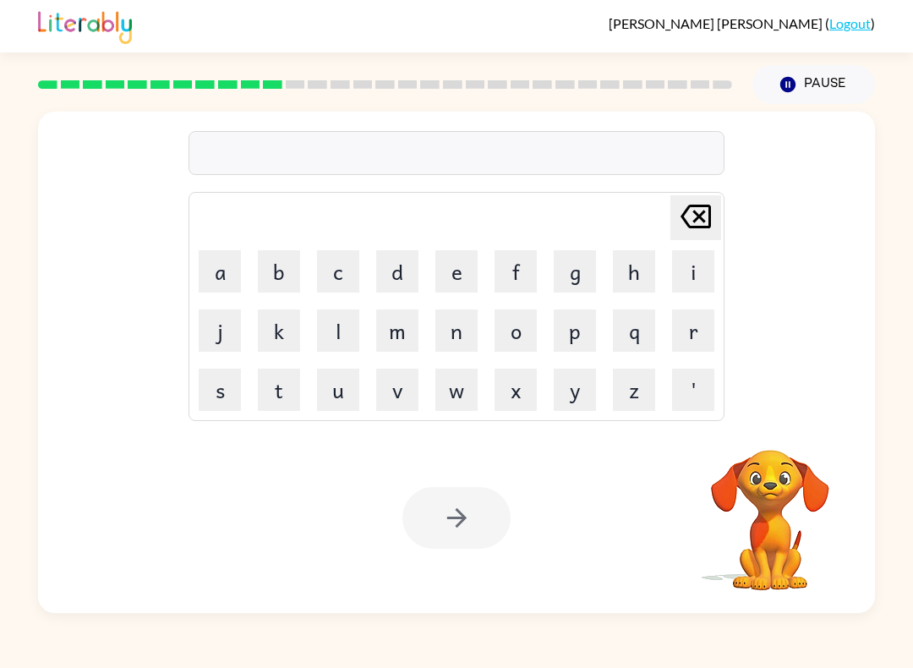
click at [516, 341] on button "o" at bounding box center [516, 330] width 42 height 42
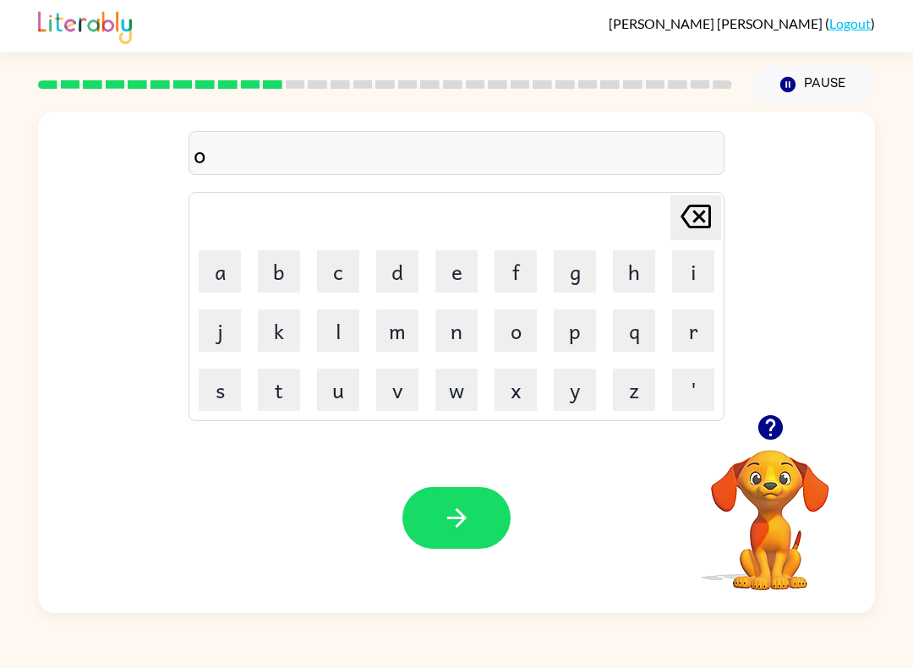
click at [342, 408] on button "u" at bounding box center [338, 390] width 42 height 42
click at [407, 274] on button "d" at bounding box center [397, 271] width 42 height 42
click at [691, 220] on icon at bounding box center [696, 217] width 30 height 24
click at [683, 216] on icon "[PERSON_NAME] last character input" at bounding box center [695, 216] width 41 height 41
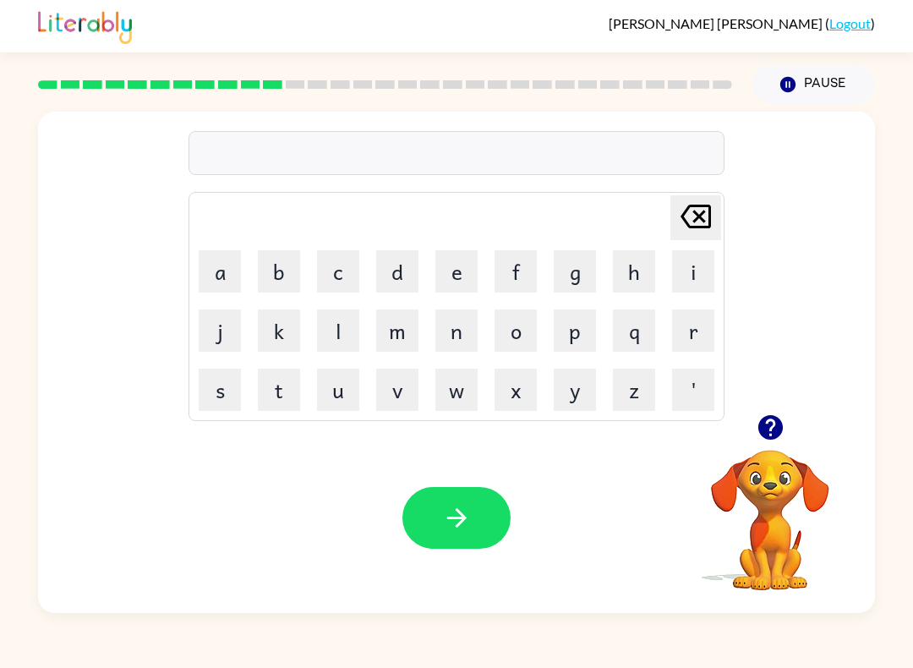
click at [527, 331] on button "o" at bounding box center [516, 330] width 42 height 42
click at [341, 405] on button "u" at bounding box center [338, 390] width 42 height 42
click at [689, 238] on div "[PERSON_NAME] last character input" at bounding box center [695, 217] width 41 height 43
click at [691, 239] on div "[PERSON_NAME] last character input" at bounding box center [695, 217] width 41 height 43
click at [693, 225] on icon "[PERSON_NAME] last character input" at bounding box center [695, 216] width 41 height 41
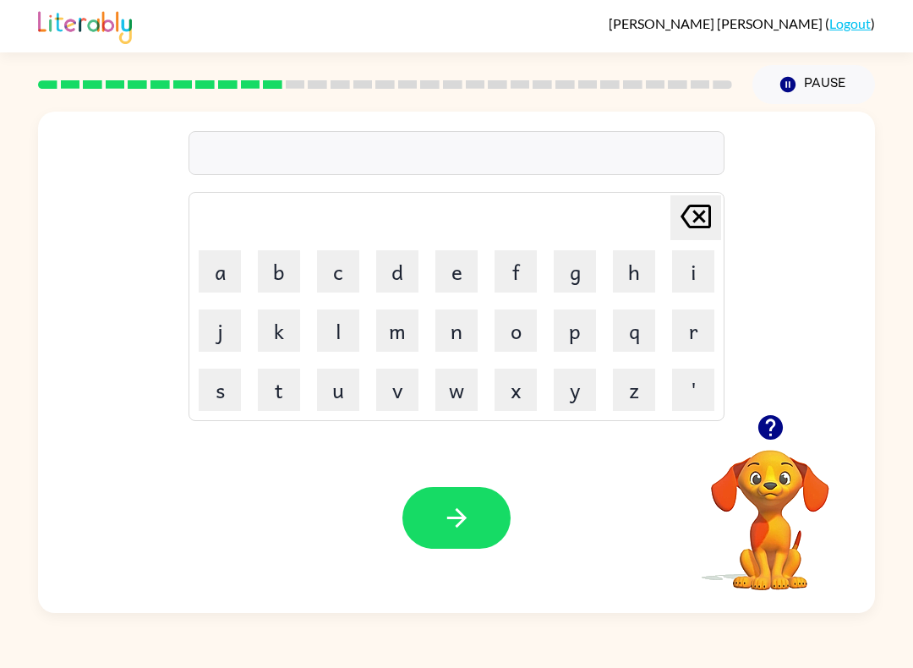
click at [692, 224] on icon "[PERSON_NAME] last character input" at bounding box center [695, 216] width 41 height 41
click at [695, 337] on button "r" at bounding box center [693, 330] width 42 height 42
click at [524, 340] on button "o" at bounding box center [516, 330] width 42 height 42
click at [339, 392] on button "u" at bounding box center [338, 390] width 42 height 42
click at [399, 277] on button "d" at bounding box center [397, 271] width 42 height 42
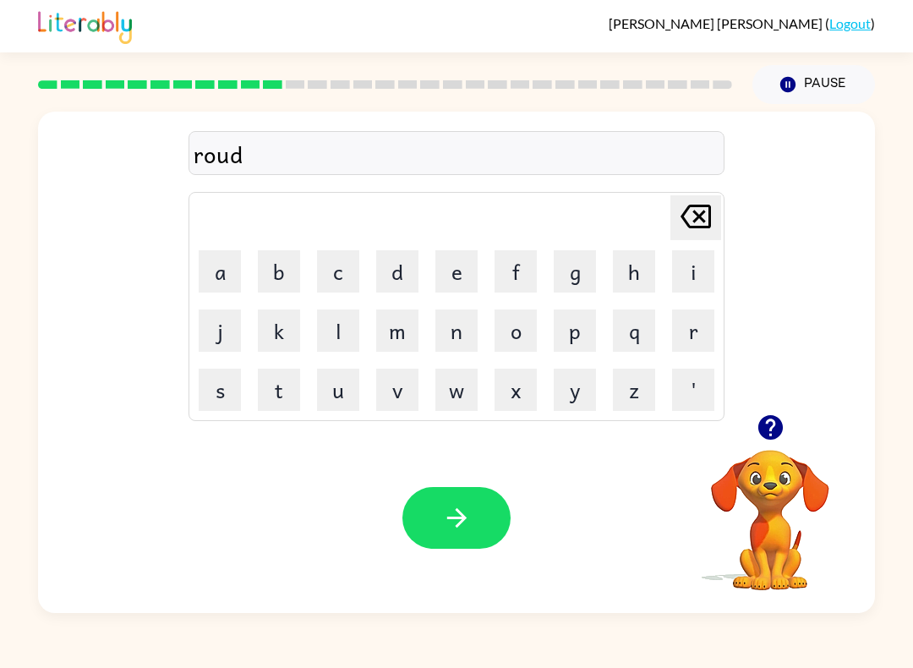
click at [698, 508] on video "Your browser must support playing .mp4 files to use Literably. Please try using…" at bounding box center [770, 508] width 169 height 169
click at [776, 435] on icon "button" at bounding box center [769, 427] width 25 height 25
click at [473, 520] on button "button" at bounding box center [456, 518] width 108 height 62
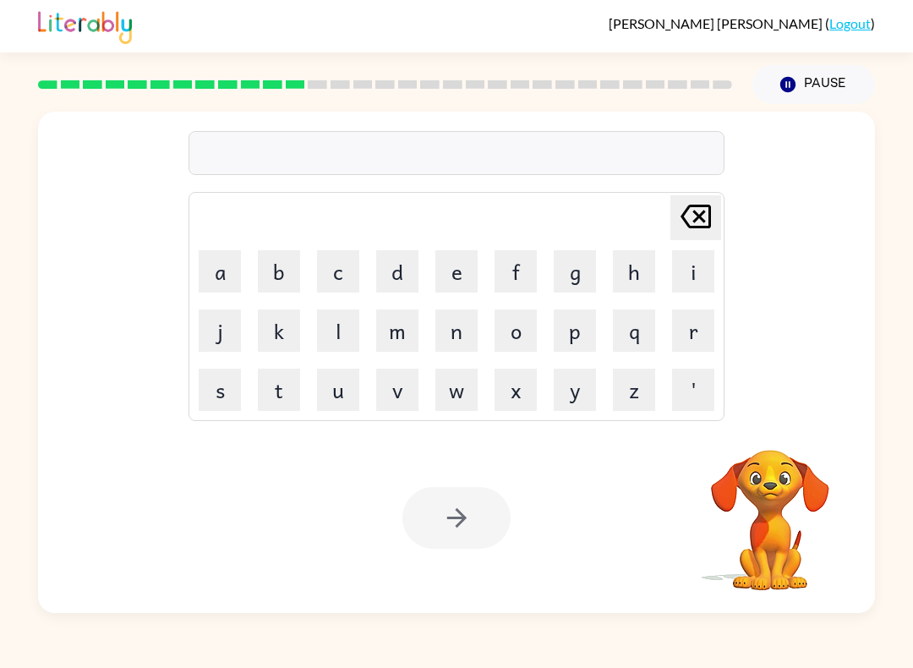
click at [793, 87] on icon "button" at bounding box center [787, 84] width 15 height 15
